Goal: Check status: Check status

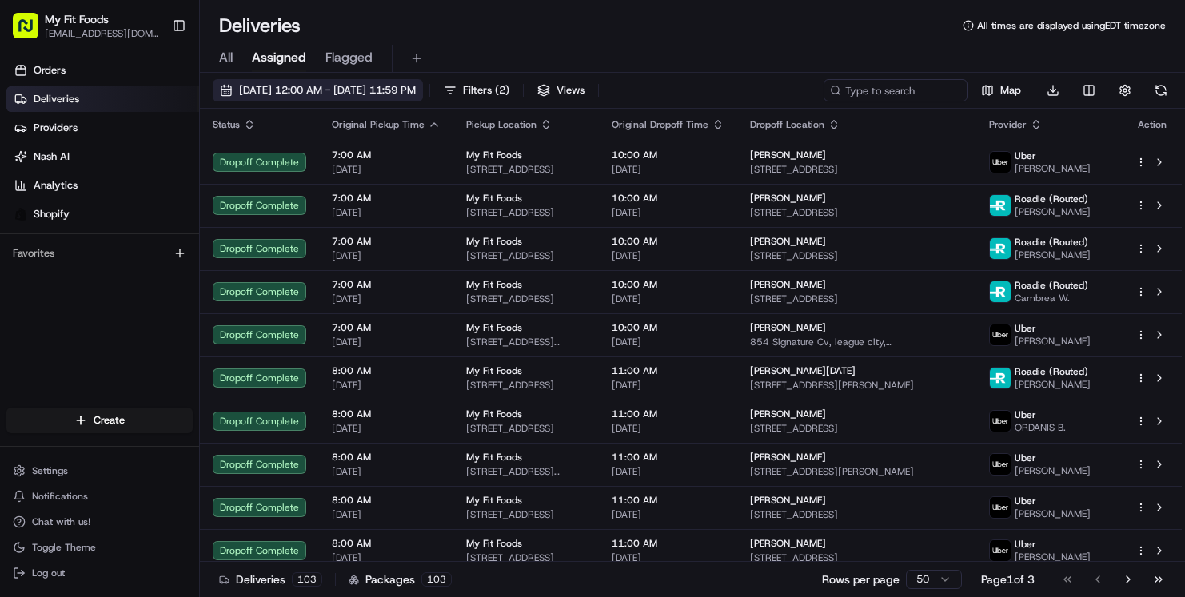
click at [222, 84] on button "[DATE] 12:00 AM - [DATE] 11:59 PM" at bounding box center [318, 90] width 210 height 22
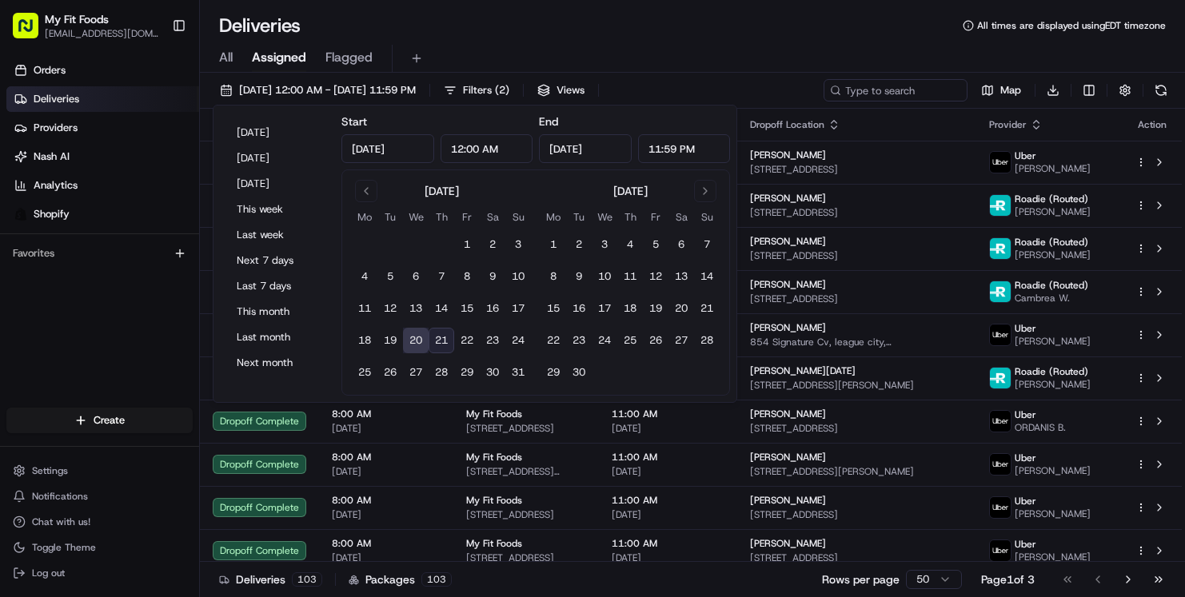
click at [413, 345] on button "20" at bounding box center [416, 341] width 26 height 26
click at [657, 35] on div "Deliveries All times are displayed using EDT timezone" at bounding box center [692, 26] width 985 height 26
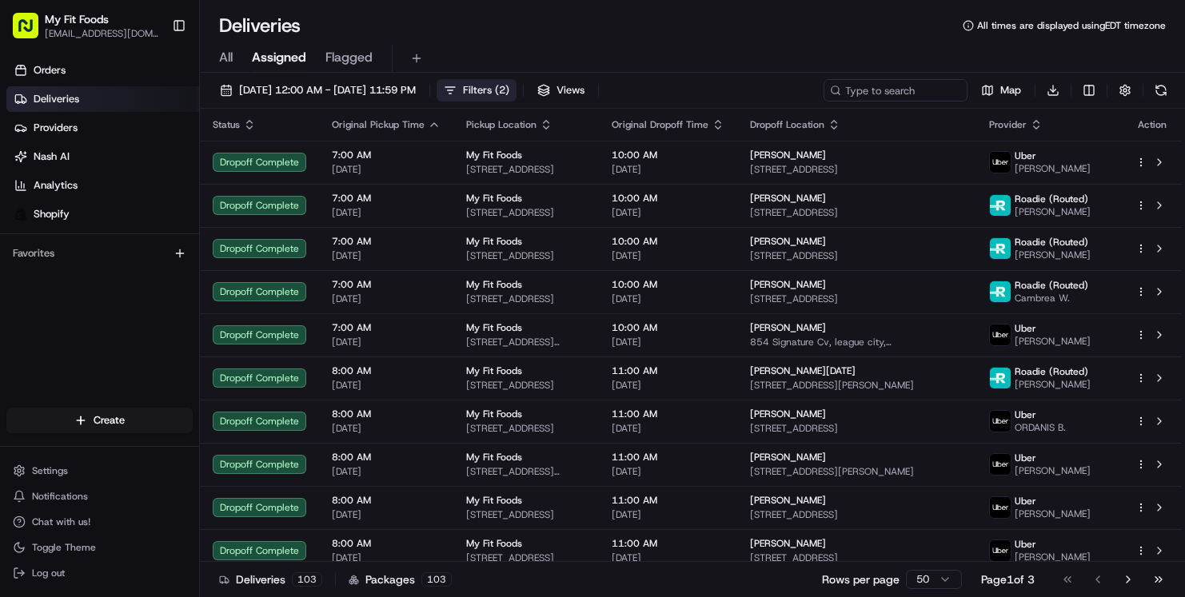
click at [509, 87] on span "Filters ( 2 )" at bounding box center [486, 90] width 46 height 14
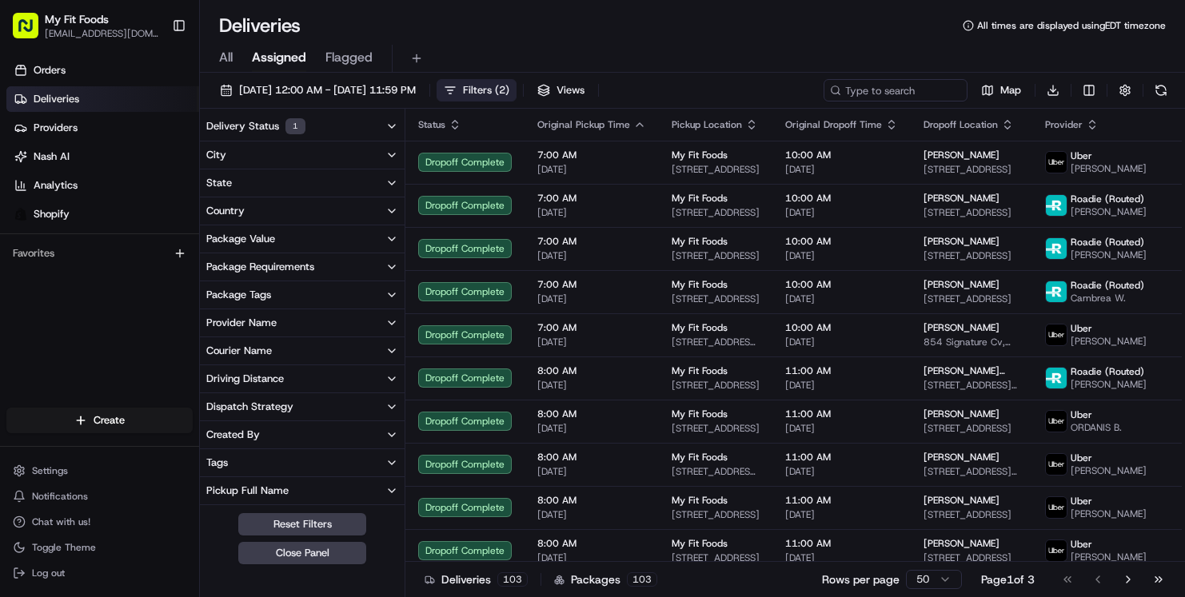
click at [284, 298] on button "Package Tags" at bounding box center [302, 294] width 205 height 27
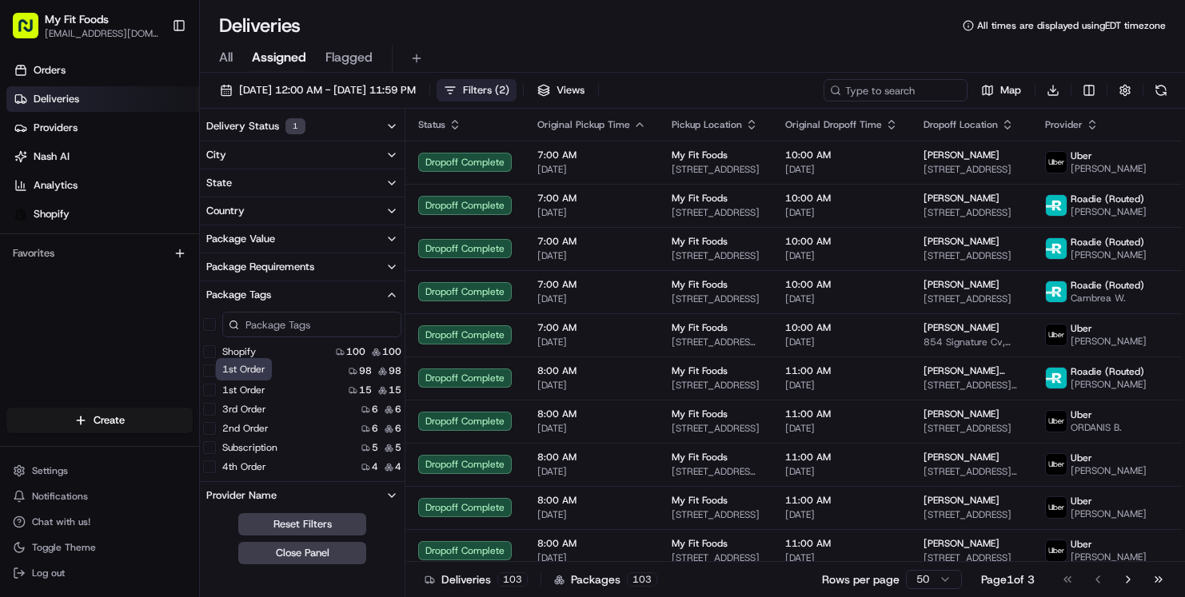
click at [241, 389] on label "1st Order" at bounding box center [243, 390] width 43 height 13
click at [216, 389] on Order "1st Order" at bounding box center [209, 390] width 13 height 13
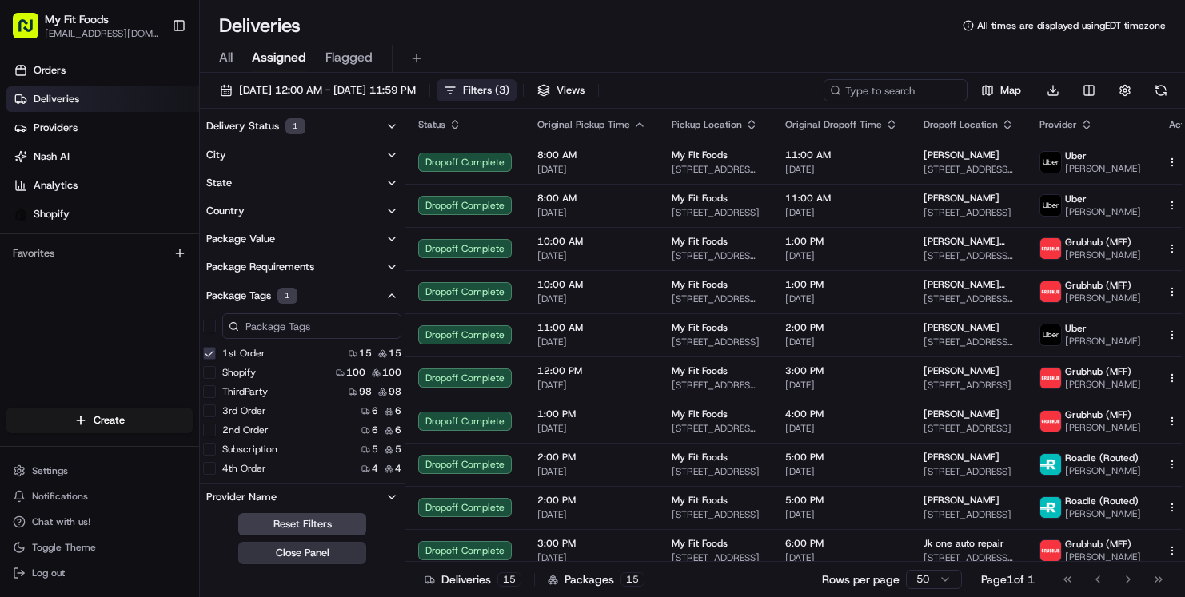
click at [292, 560] on button "Close Panel" at bounding box center [302, 553] width 128 height 22
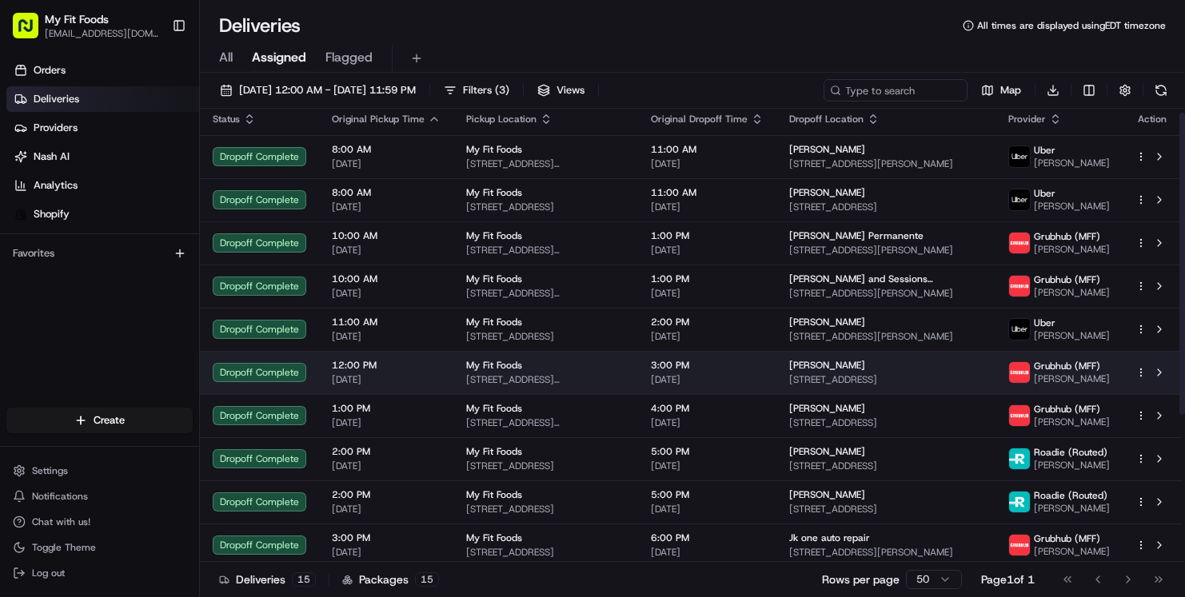
scroll to position [5, 0]
